Goal: Information Seeking & Learning: Find specific fact

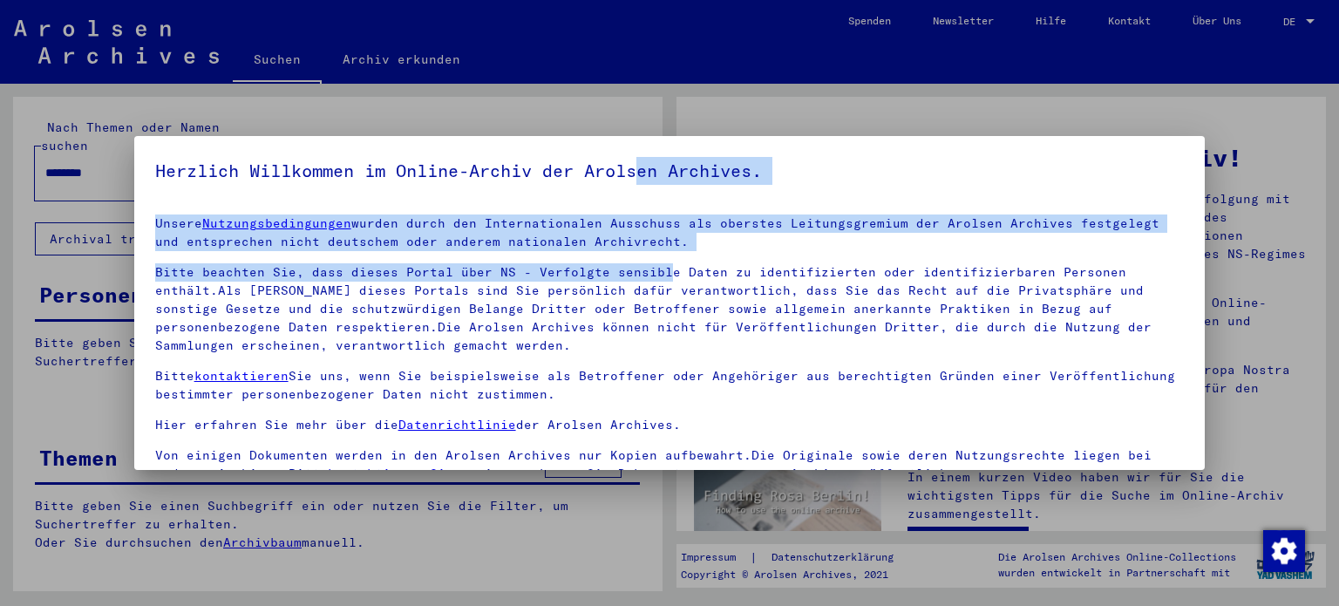
drag, startPoint x: 652, startPoint y: 187, endPoint x: 652, endPoint y: 280, distance: 92.4
click at [652, 280] on yv-its-agree-protection-component "Herzlich Willkommen im Online-Archiv der Arolsen Archives. Unsere Nutzungsbedin…" at bounding box center [670, 376] width 1030 height 439
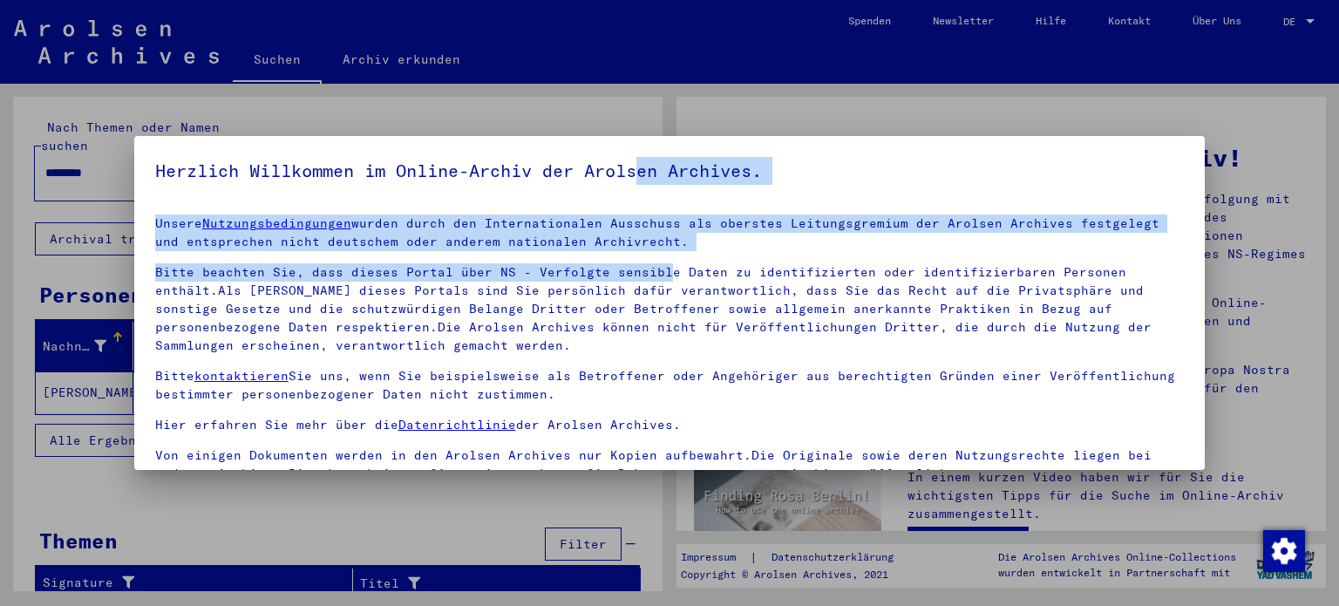
scroll to position [147, 0]
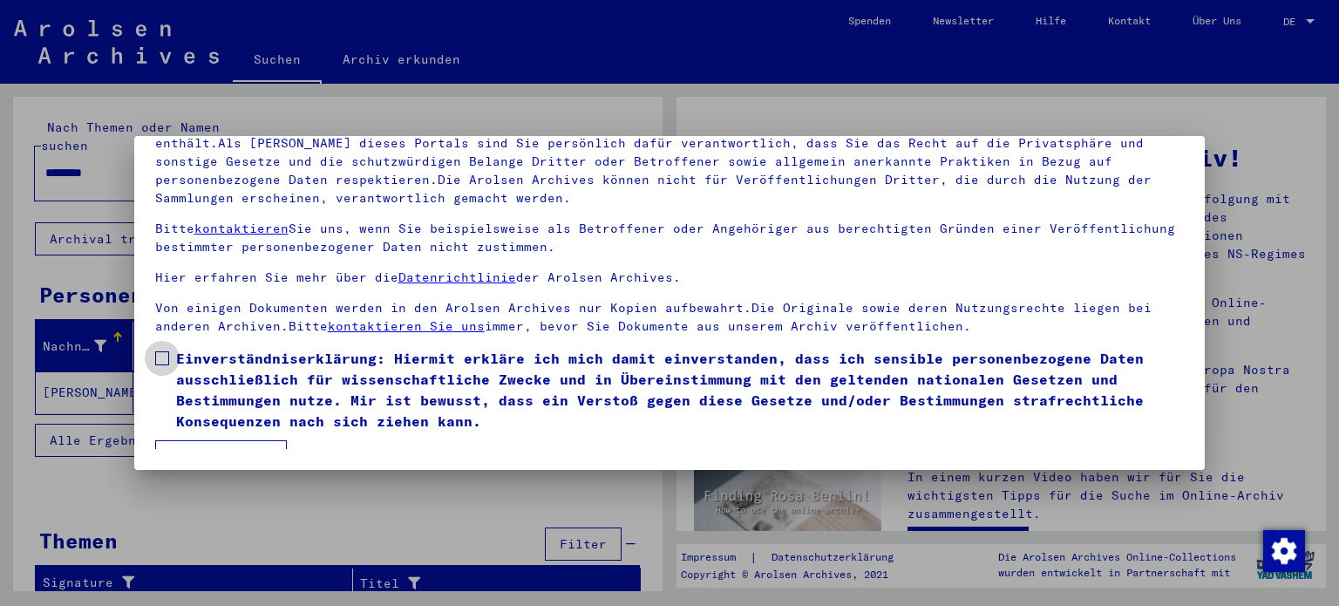
click at [249, 364] on span "Einverständniserklärung: Hiermit erkläre ich mich damit einverstanden, dass ich…" at bounding box center [680, 390] width 1009 height 84
click at [241, 446] on button "Ich stimme zu" at bounding box center [221, 456] width 132 height 33
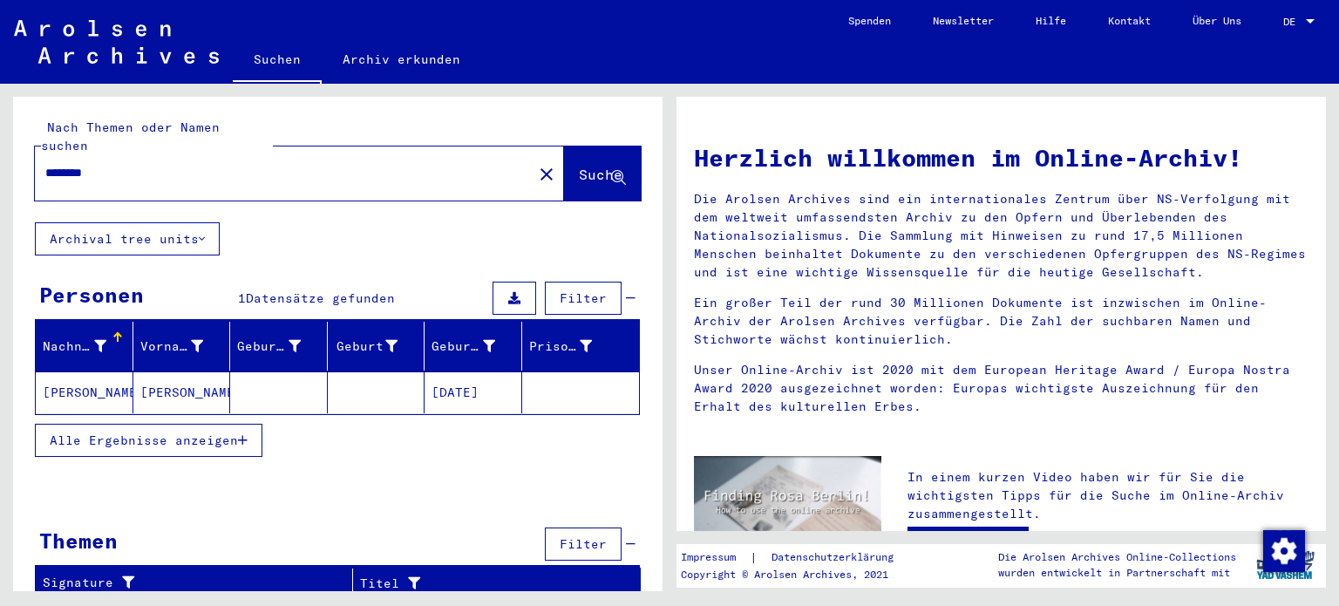
click at [334, 371] on mat-cell at bounding box center [377, 392] width 98 height 42
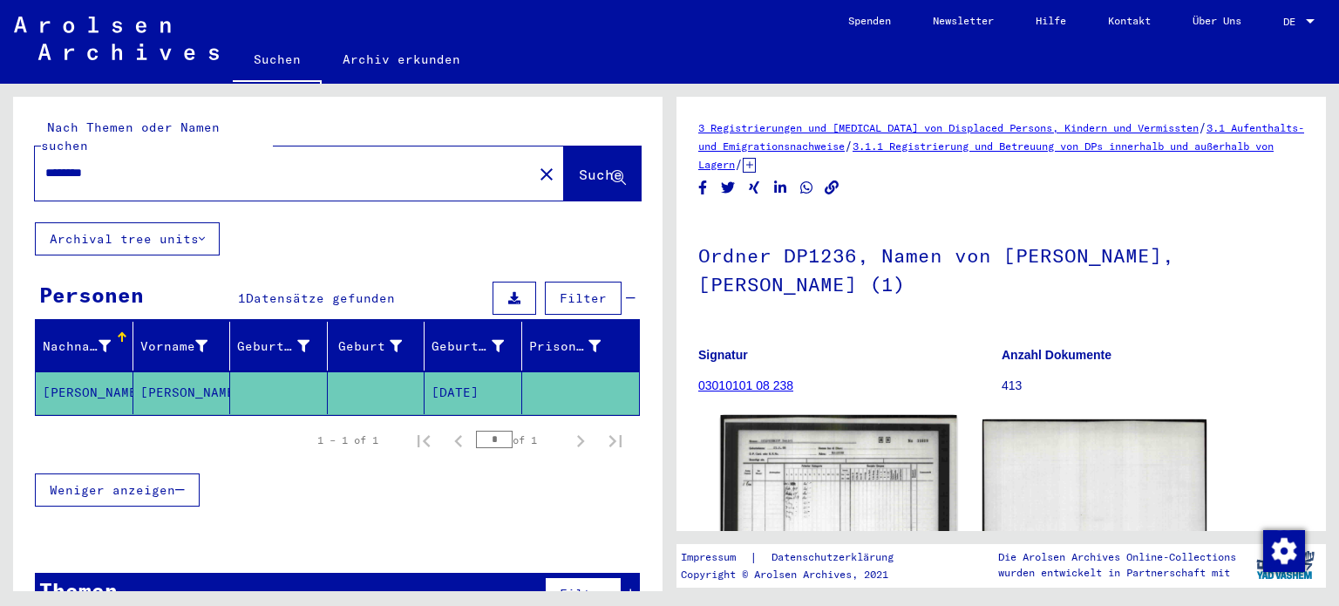
click at [866, 463] on img at bounding box center [838, 499] width 235 height 169
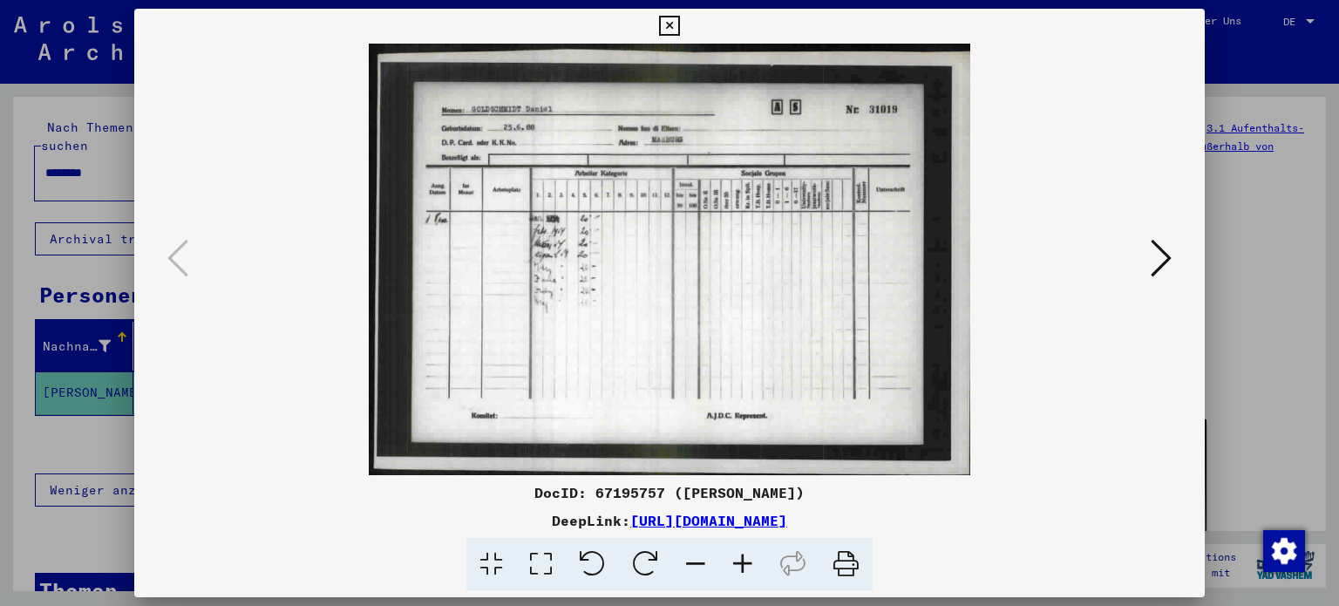
click at [742, 561] on icon at bounding box center [742, 564] width 47 height 53
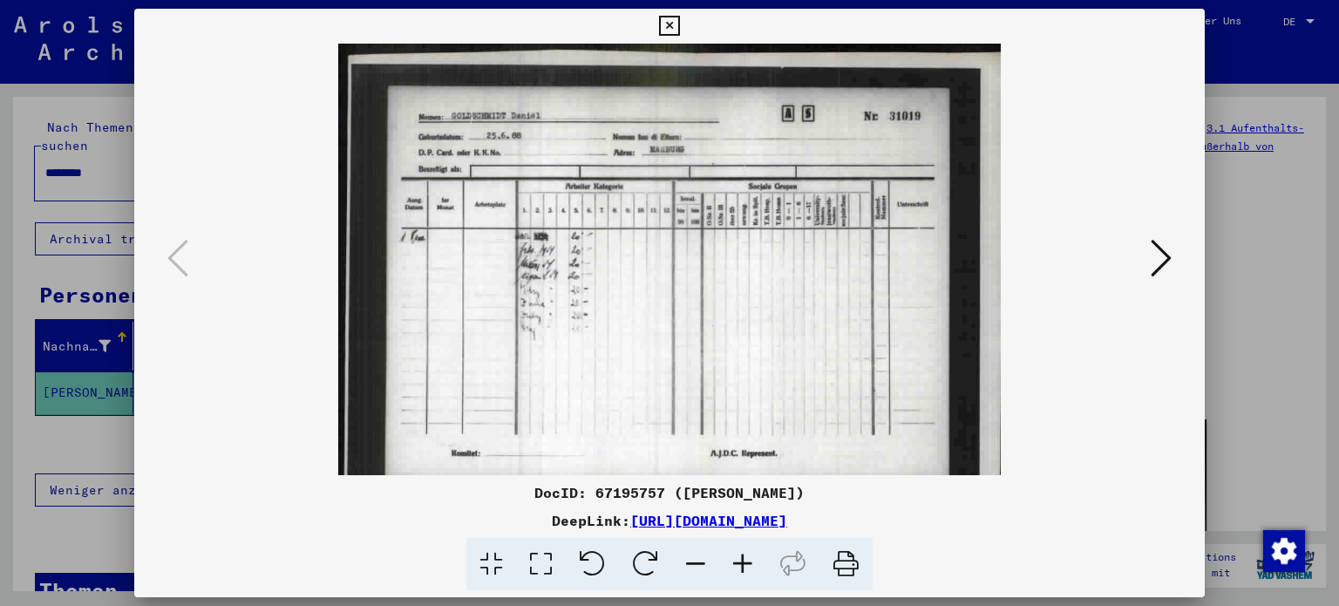
click at [742, 561] on icon at bounding box center [742, 564] width 47 height 53
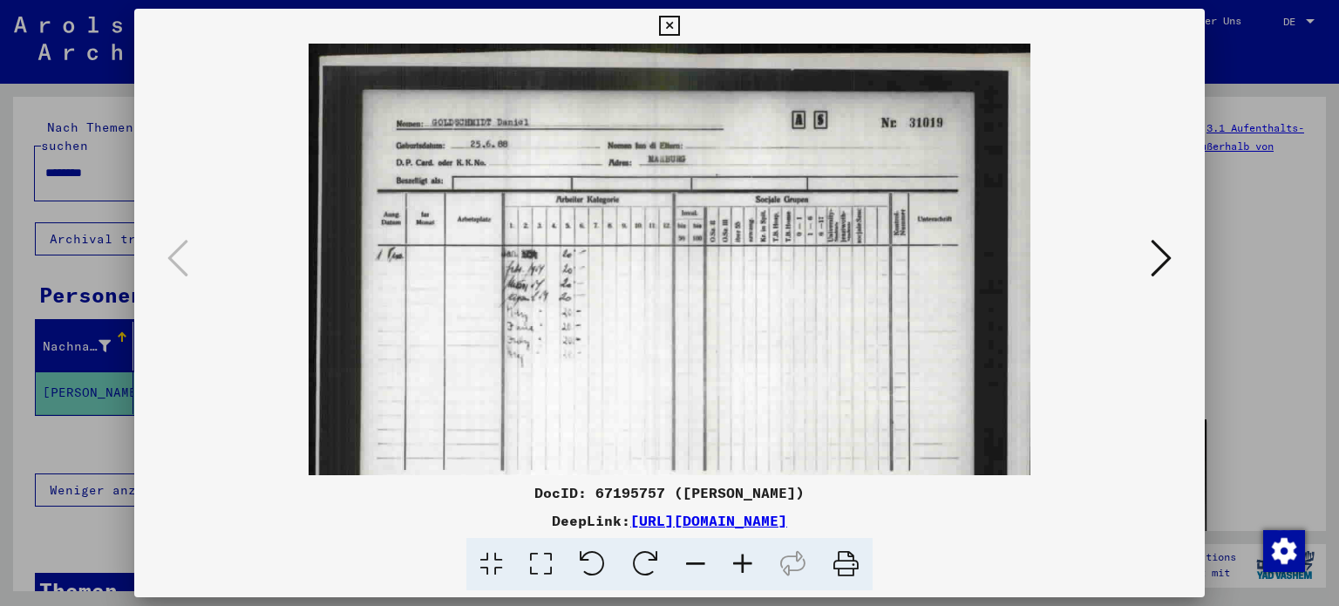
click at [742, 561] on icon at bounding box center [742, 564] width 47 height 53
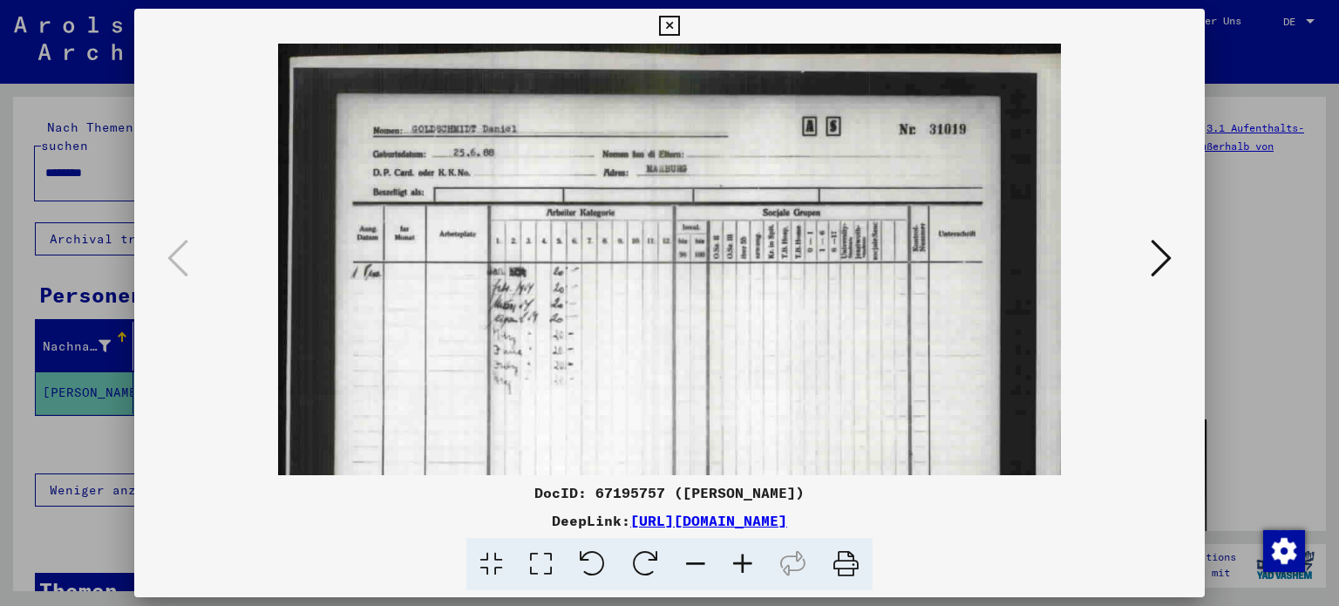
click at [742, 561] on icon at bounding box center [742, 564] width 47 height 53
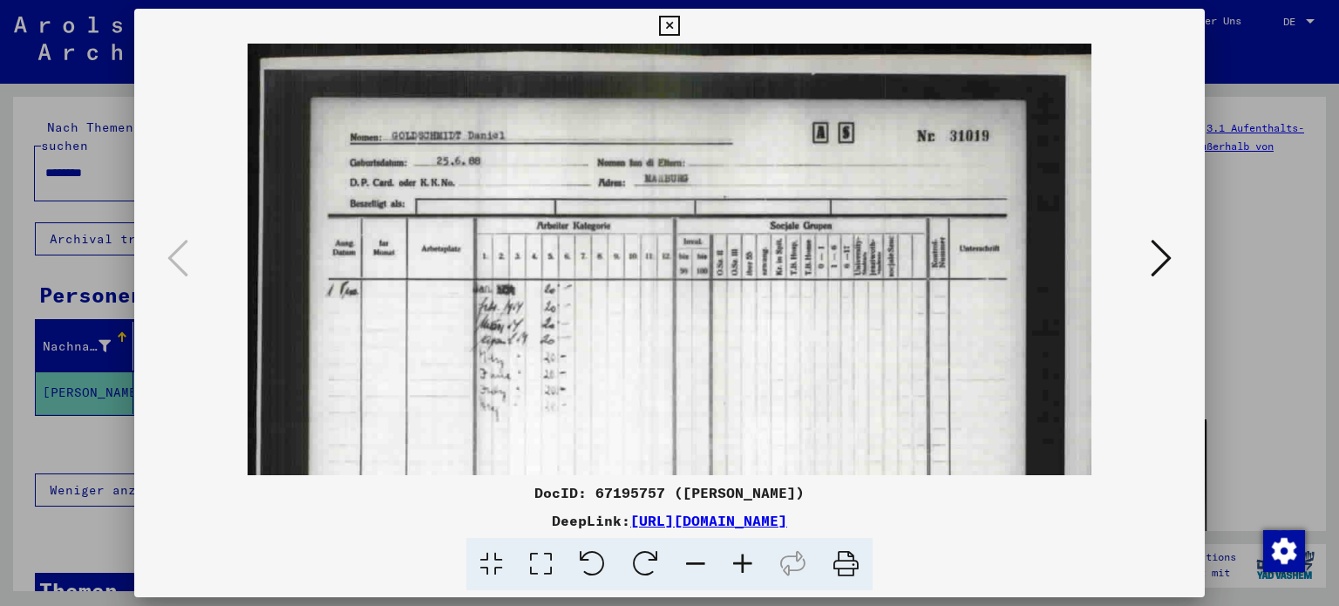
click at [742, 561] on icon at bounding box center [742, 564] width 47 height 53
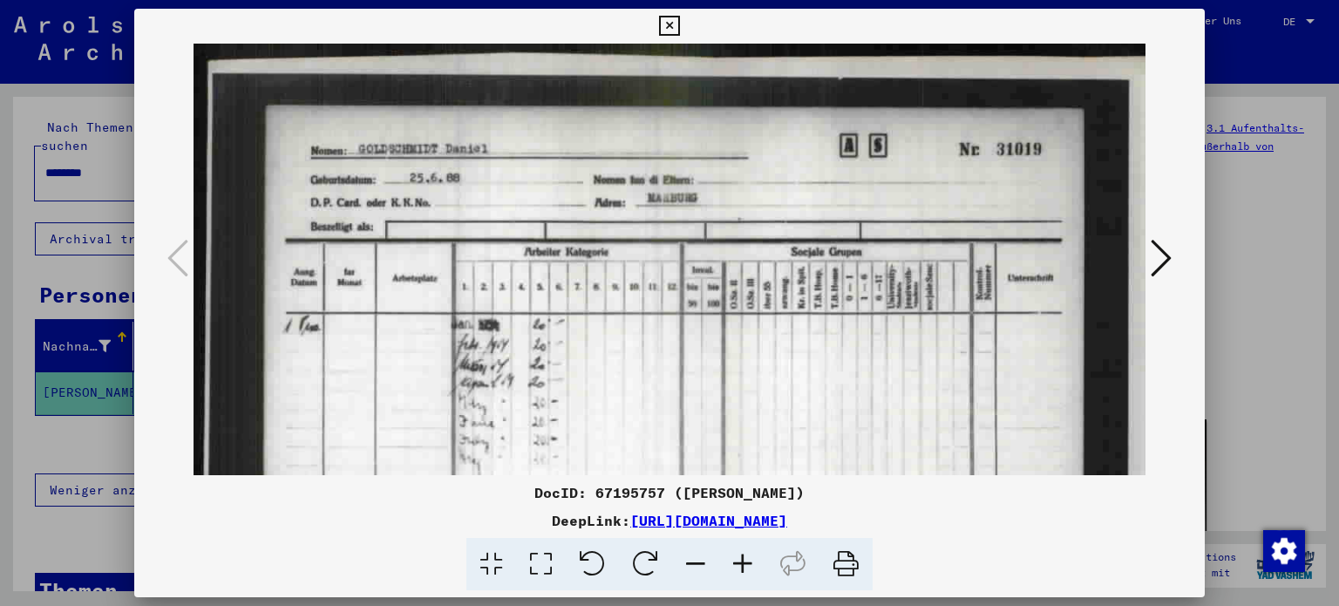
click at [742, 561] on icon at bounding box center [742, 564] width 47 height 53
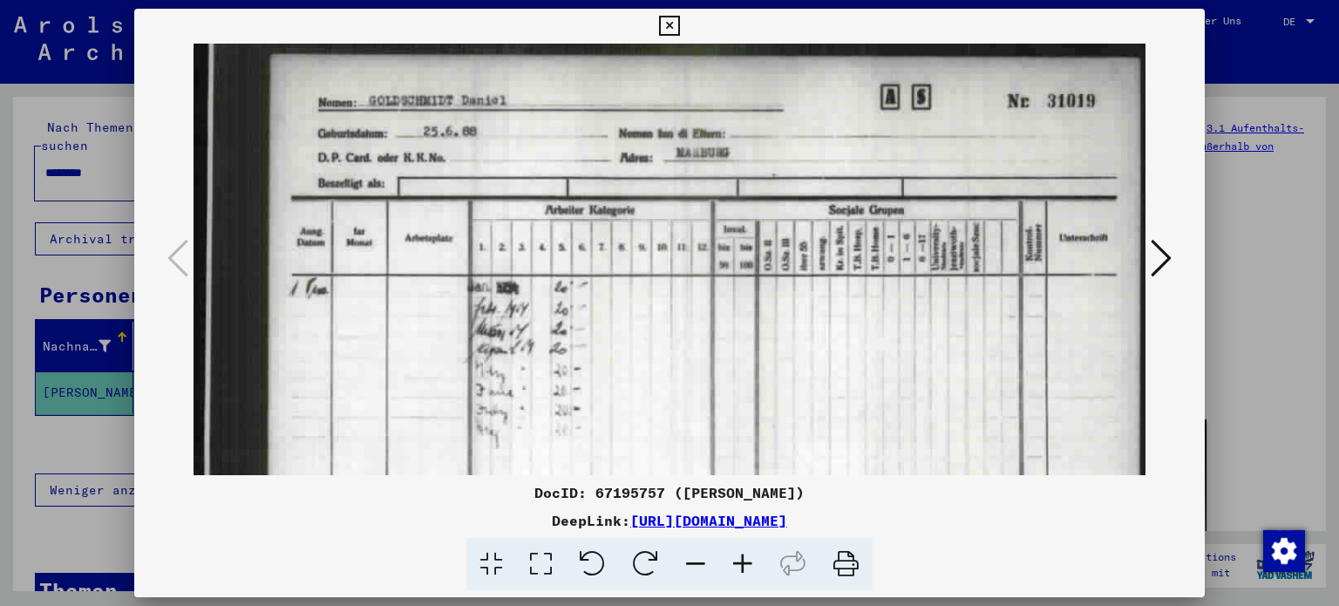
scroll to position [63, 0]
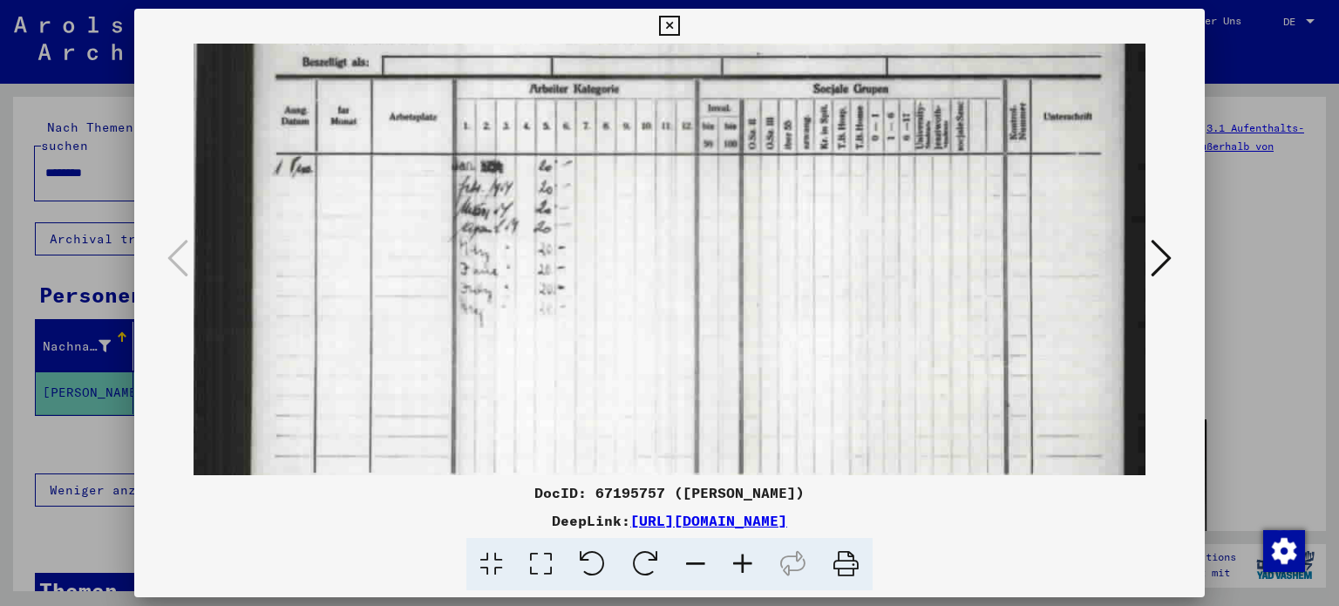
drag, startPoint x: 693, startPoint y: 418, endPoint x: 692, endPoint y: 243, distance: 174.4
click at [692, 243] on img at bounding box center [691, 235] width 1026 height 737
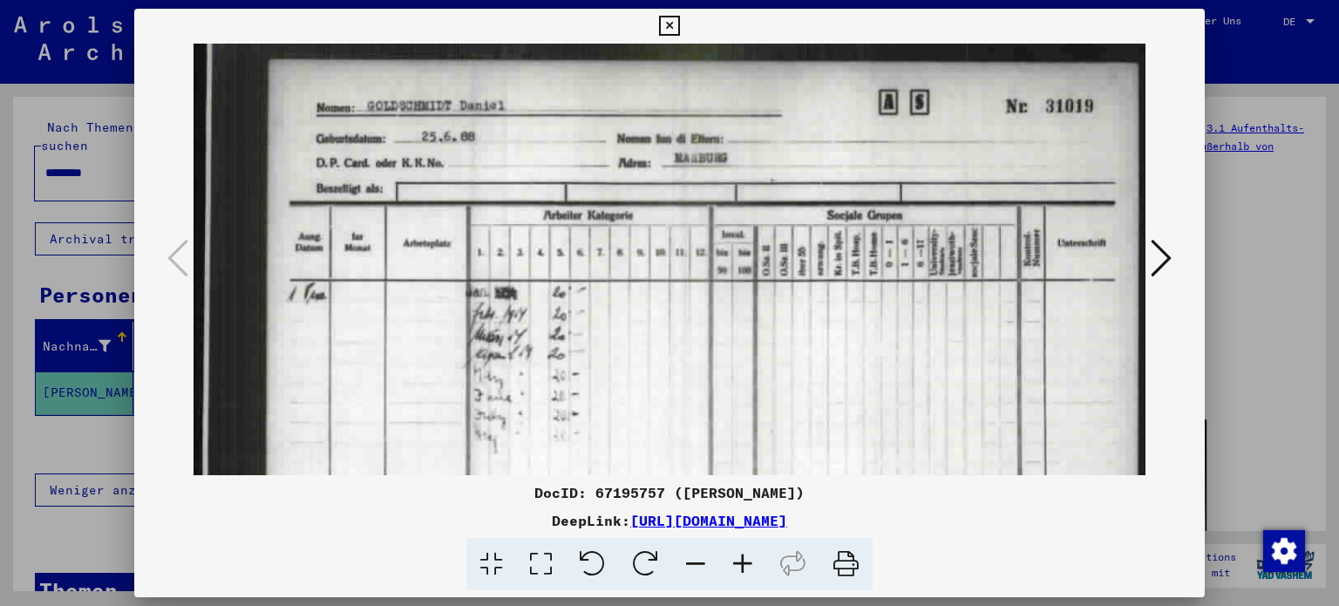
scroll to position [0, 2]
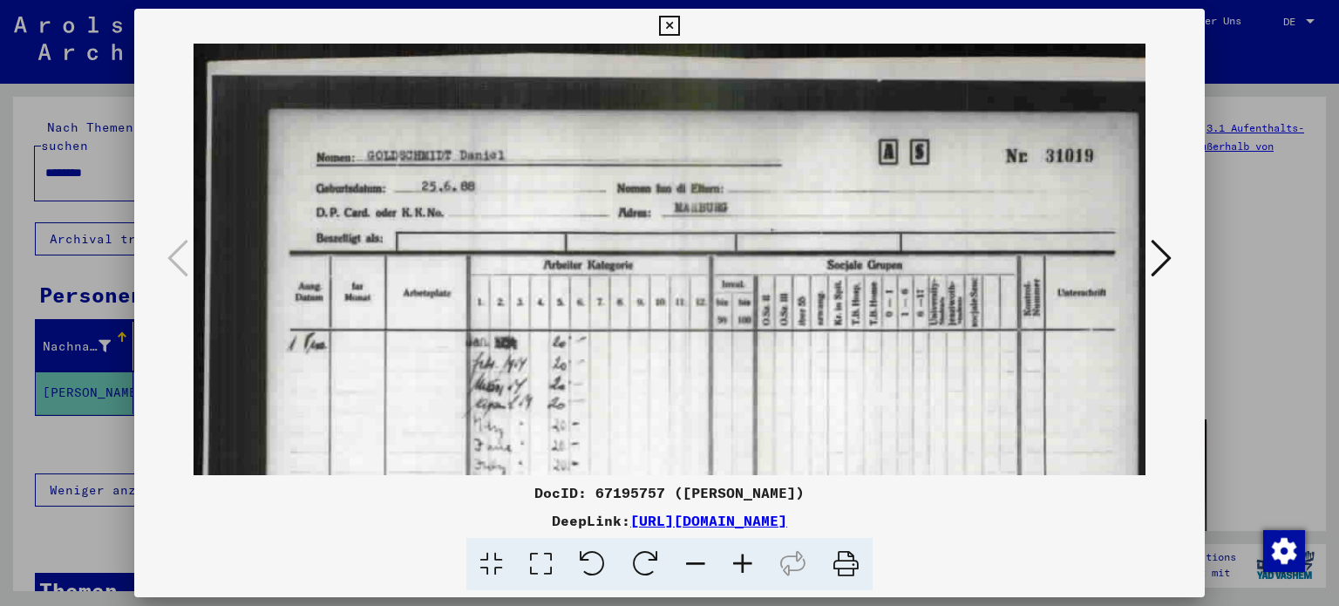
drag, startPoint x: 704, startPoint y: 223, endPoint x: 719, endPoint y: 404, distance: 181.1
click at [719, 404] on img at bounding box center [705, 412] width 1026 height 737
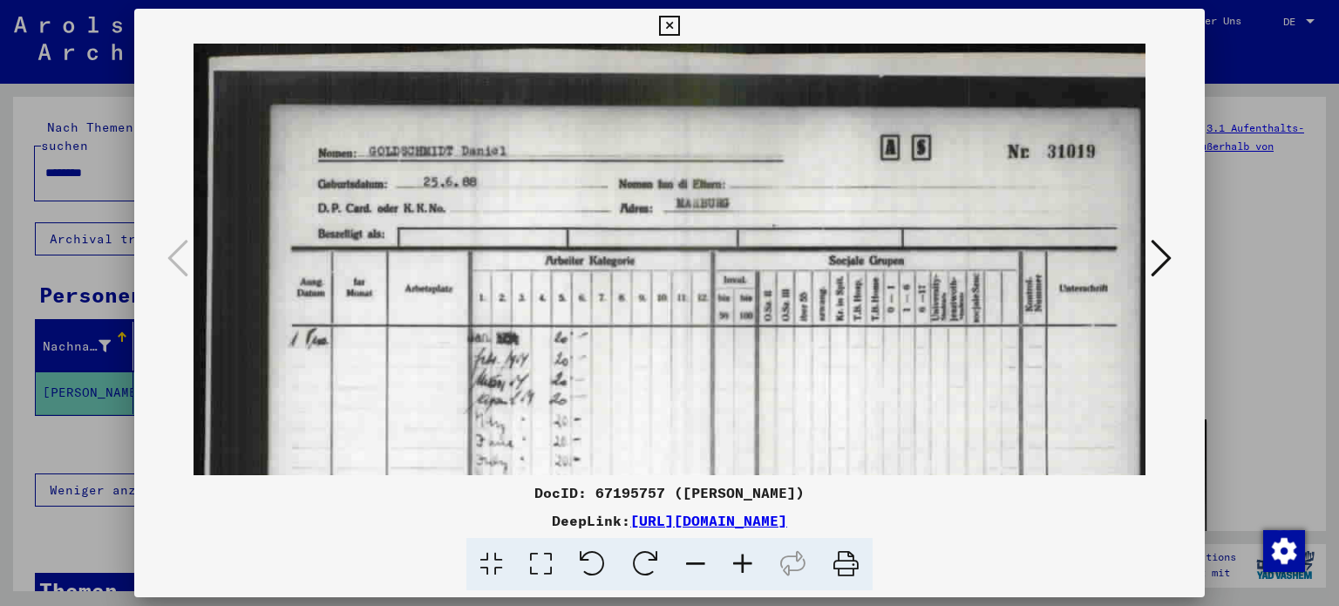
click at [866, 367] on img at bounding box center [707, 407] width 1026 height 737
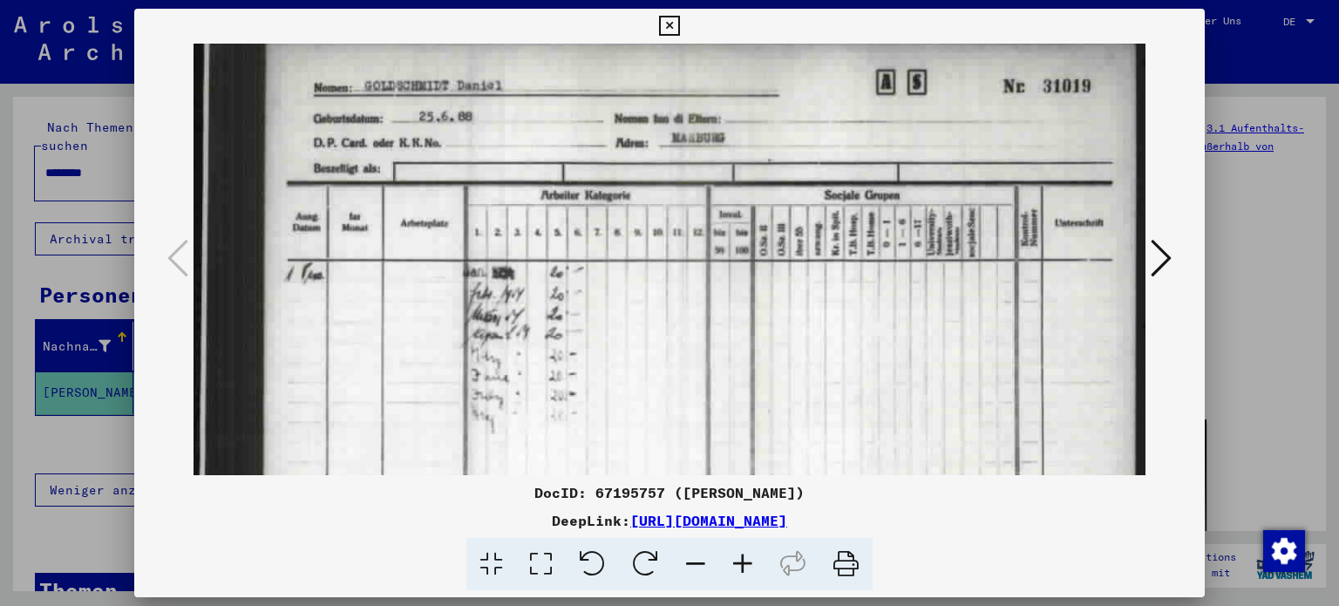
click at [866, 285] on img at bounding box center [702, 342] width 1026 height 737
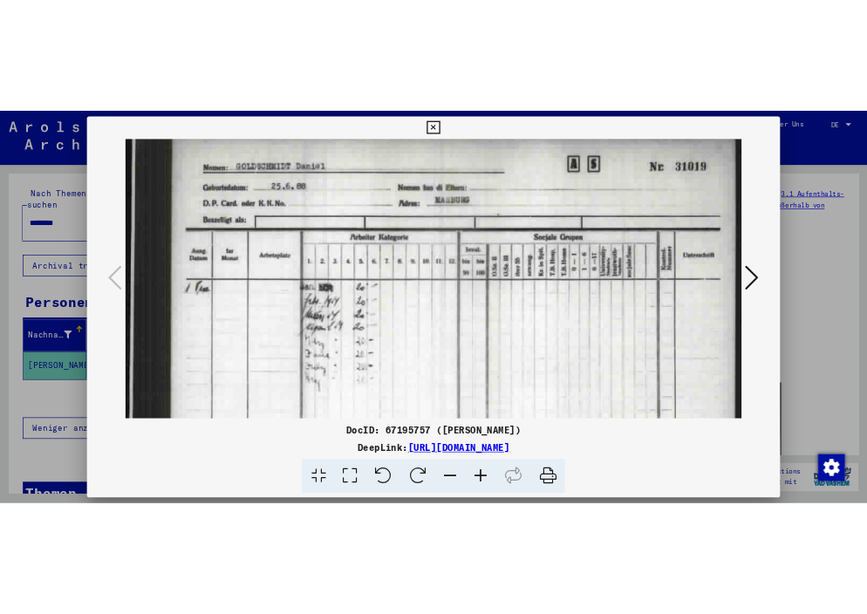
scroll to position [86, 6]
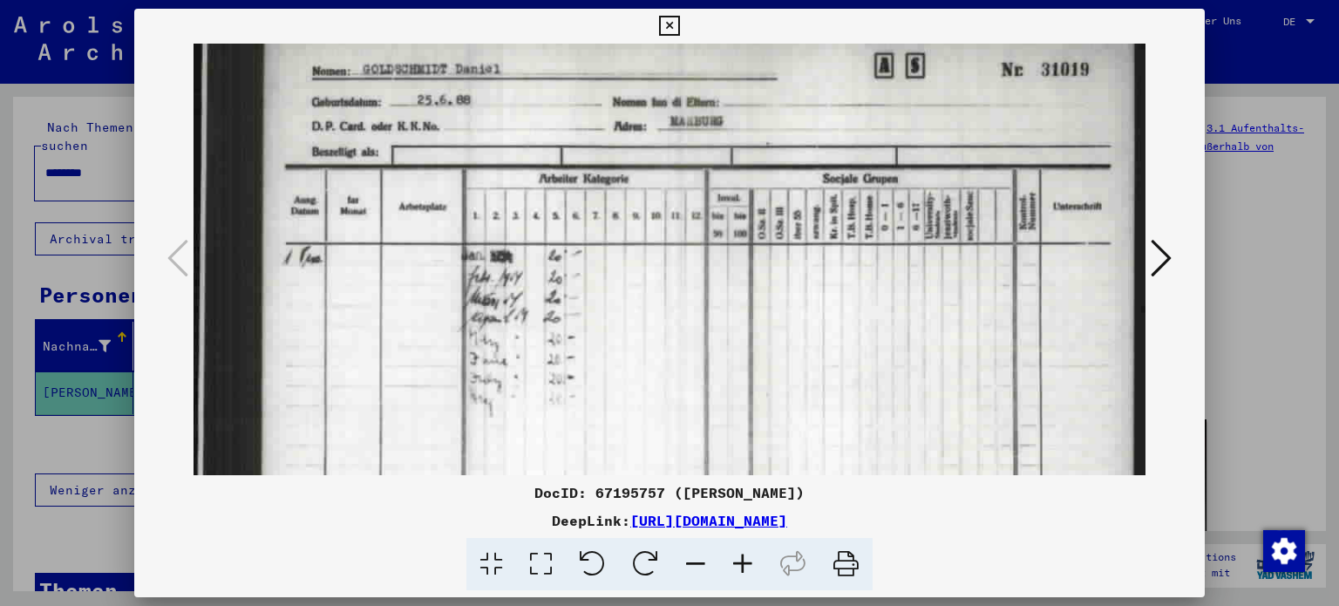
click at [664, 28] on icon at bounding box center [669, 26] width 20 height 21
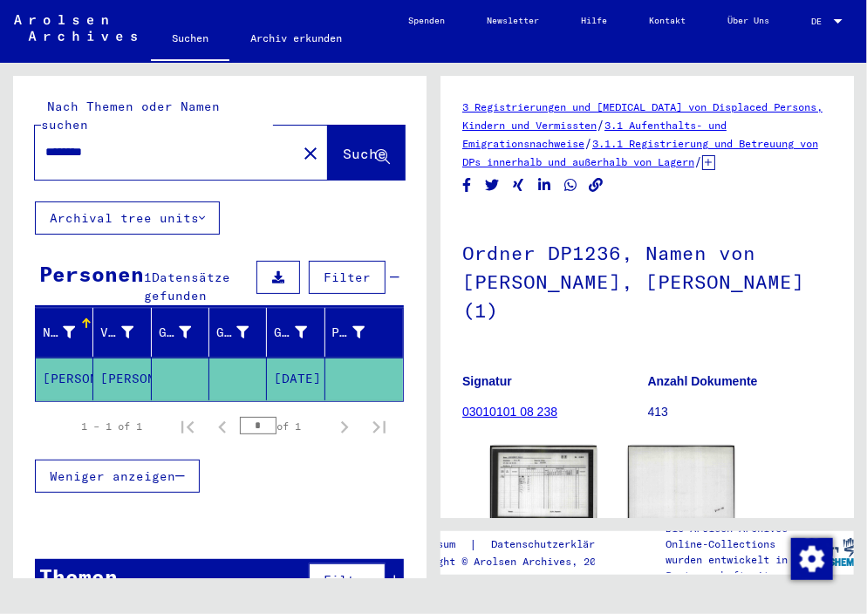
click at [642, 248] on h1 "Ordner DP1236, Namen von [PERSON_NAME], [PERSON_NAME] (1)" at bounding box center [647, 280] width 370 height 134
click at [162, 143] on input "********" at bounding box center [165, 152] width 241 height 18
drag, startPoint x: 141, startPoint y: 132, endPoint x: -40, endPoint y: 128, distance: 181.4
click at [0, 128] on html "Suchen Archiv erkunden Spenden Newsletter Hilfe Kontakt Über Uns Suchen Archiv …" at bounding box center [433, 307] width 867 height 614
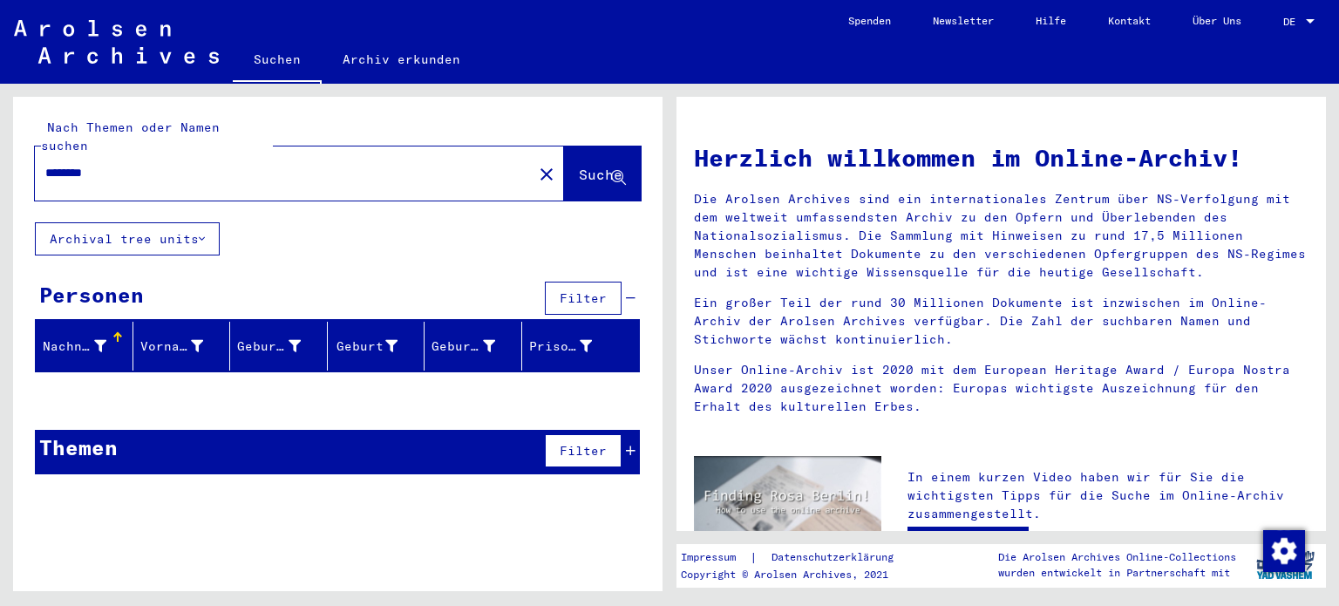
click at [293, 164] on input "********" at bounding box center [278, 173] width 466 height 18
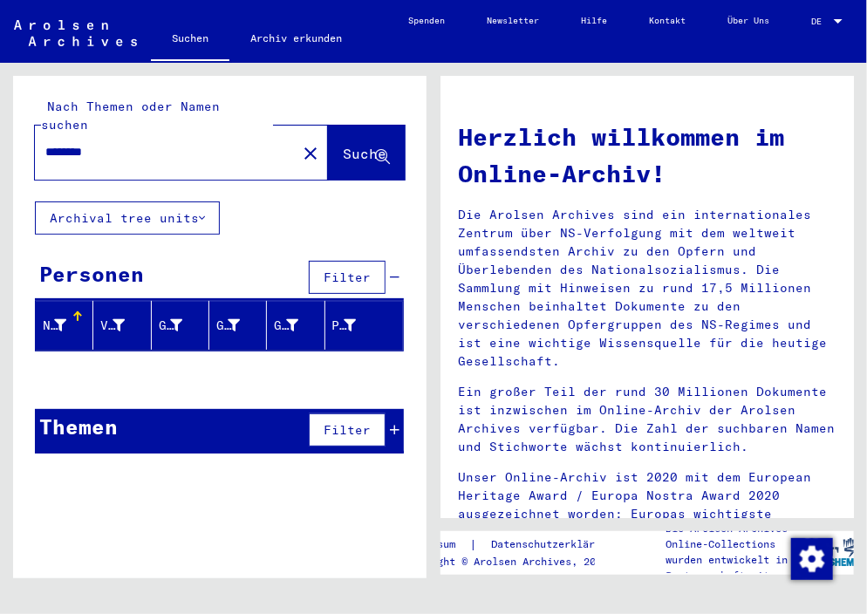
click at [140, 143] on input "********" at bounding box center [160, 152] width 230 height 18
click at [370, 126] on button "Suche" at bounding box center [366, 153] width 77 height 54
click at [401, 301] on mat-table "Nachname Vorname Geburtsname Geburt‏ Geburtsdatum Prisoner #" at bounding box center [219, 326] width 369 height 51
click at [94, 133] on div "********" at bounding box center [155, 152] width 241 height 39
click at [121, 143] on input "********" at bounding box center [160, 152] width 230 height 18
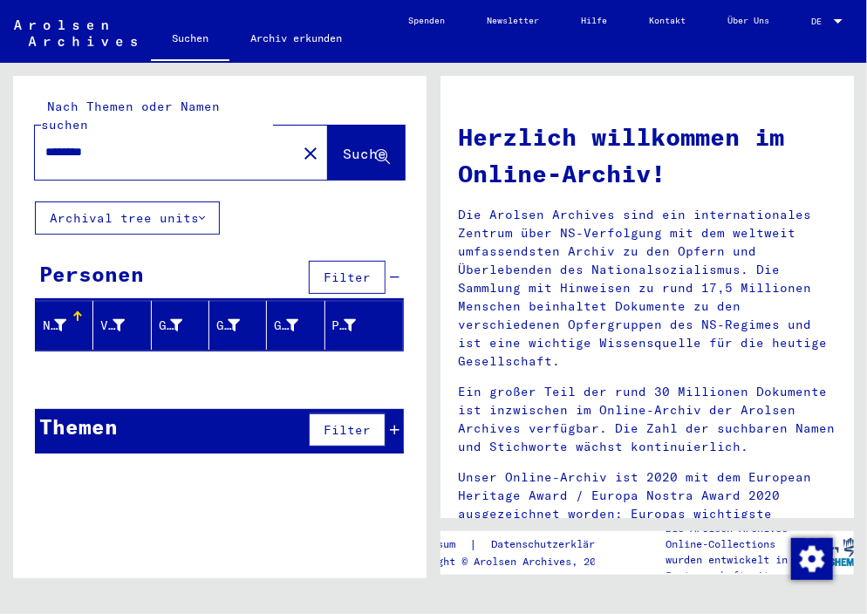
click at [343, 145] on span "Suche" at bounding box center [365, 153] width 44 height 17
click at [156, 143] on input "********" at bounding box center [160, 152] width 230 height 18
click at [507, 220] on p "Die Arolsen Archives sind ein internationales Zentrum über NS-Verfolgung mit de…" at bounding box center [647, 288] width 378 height 165
drag, startPoint x: 121, startPoint y: 139, endPoint x: -84, endPoint y: 147, distance: 205.1
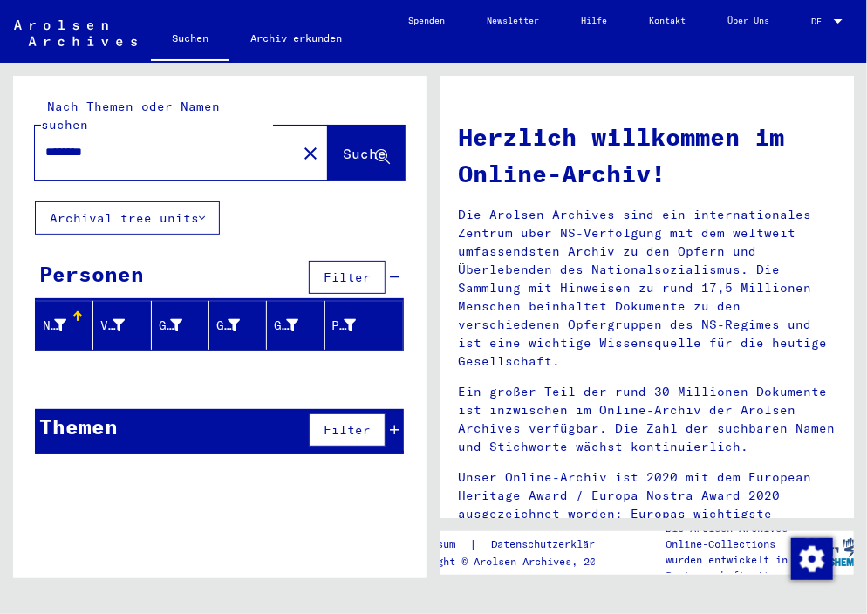
click at [0, 147] on html "Suchen Archiv erkunden Spenden Newsletter Hilfe Kontakt Über Uns Suchen Archiv …" at bounding box center [433, 307] width 867 height 614
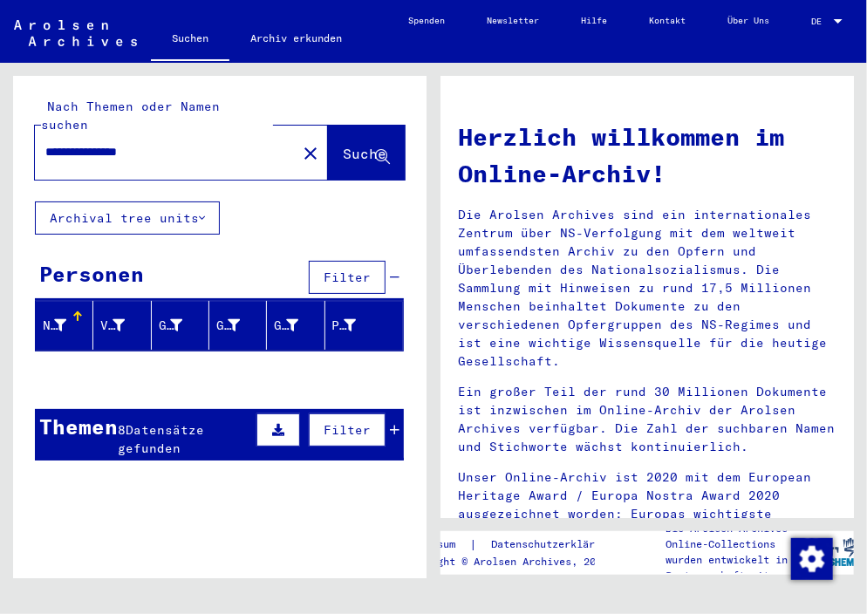
click at [552, 201] on div "Herzlich willkommen im Online-Archiv! Die Arolsen Archives sind ein internation…" at bounding box center [647, 337] width 405 height 470
drag, startPoint x: 178, startPoint y: 132, endPoint x: -81, endPoint y: 153, distance: 259.9
click at [0, 153] on html "**********" at bounding box center [433, 307] width 867 height 614
type input "********"
